Goal: Information Seeking & Learning: Find specific fact

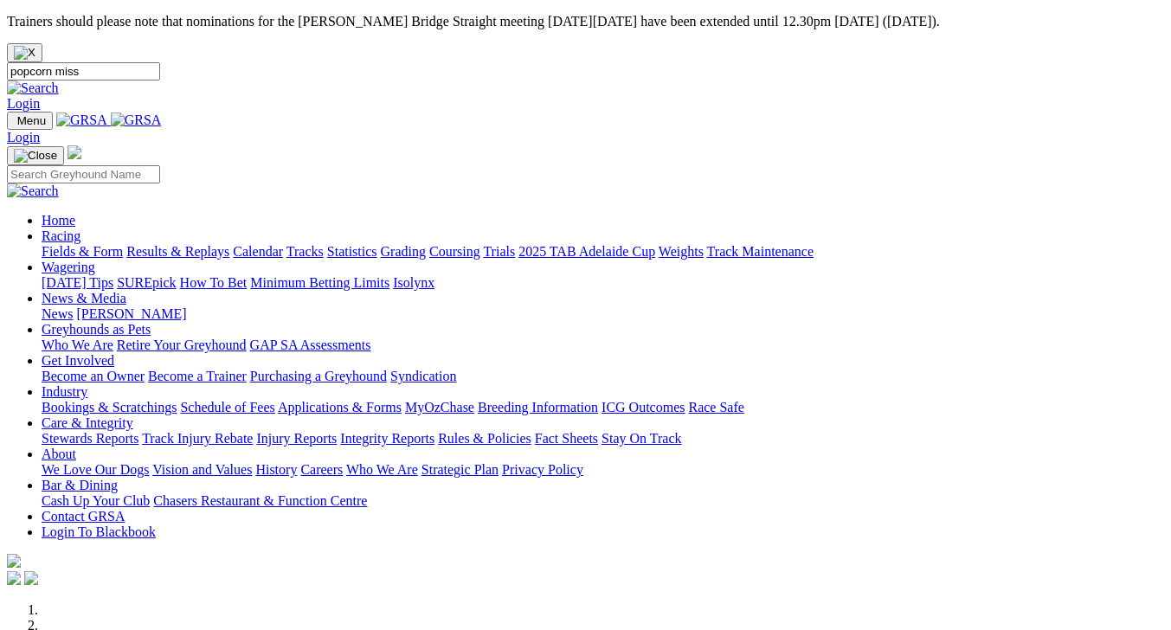
type input "popcorn miss"
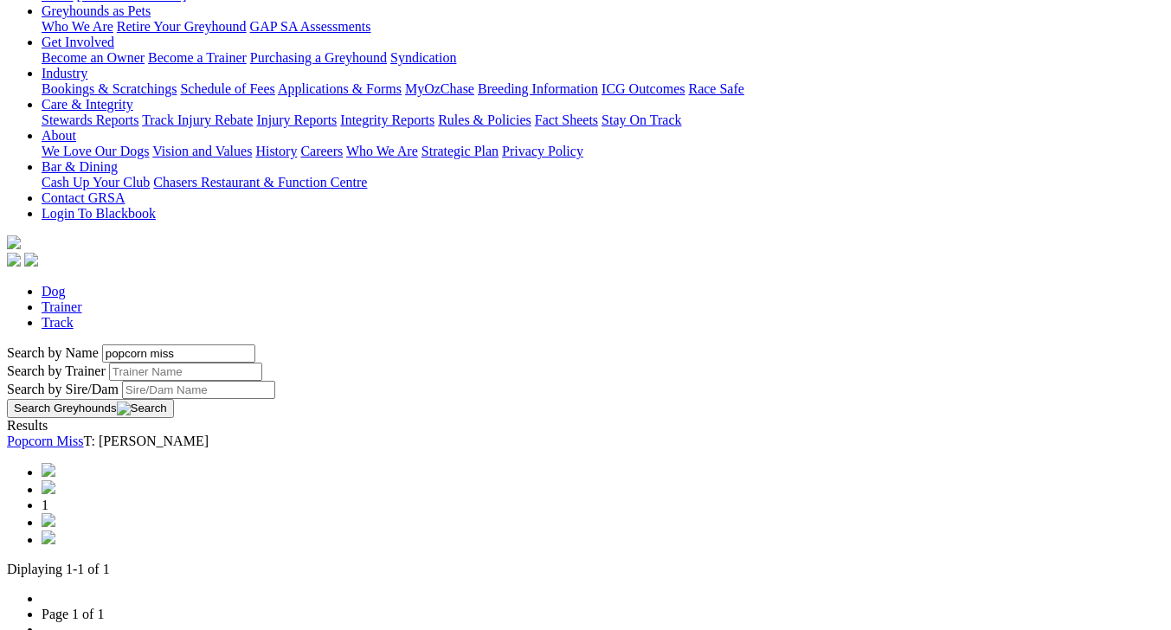
scroll to position [351, 0]
click at [83, 433] on link "Popcorn Miss" at bounding box center [45, 440] width 76 height 15
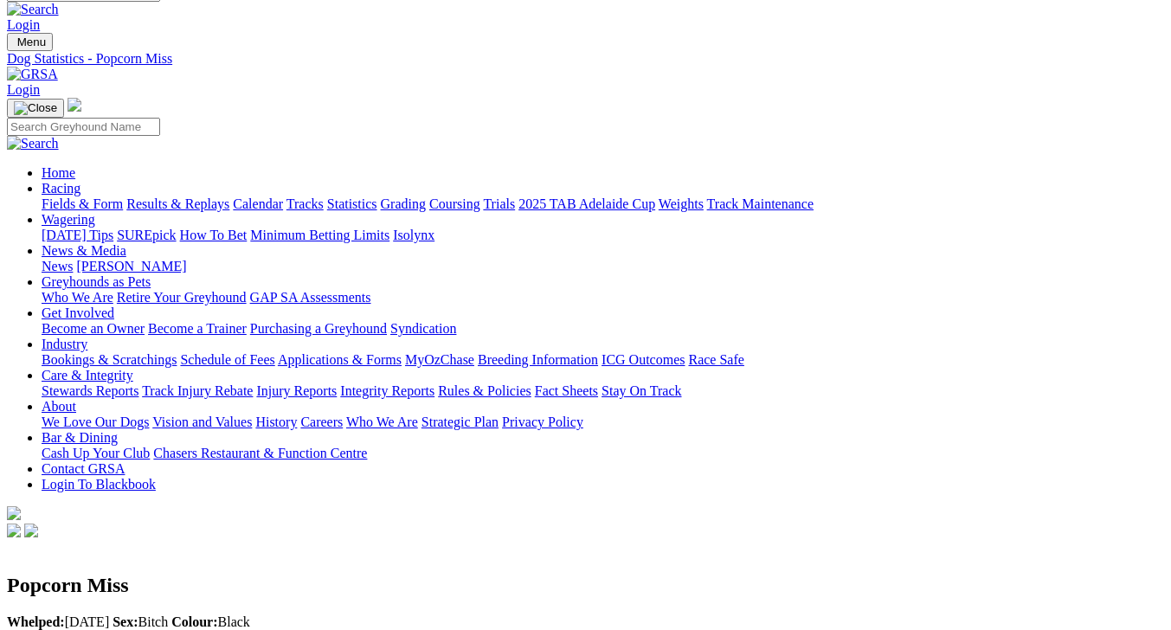
scroll to position [84, 0]
